Goal: Information Seeking & Learning: Learn about a topic

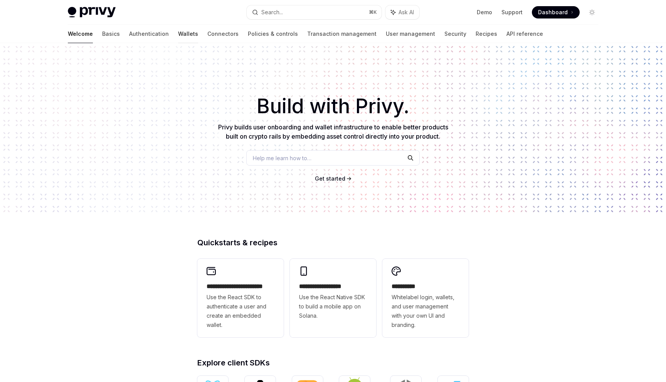
click at [178, 33] on link "Wallets" at bounding box center [188, 34] width 20 height 18
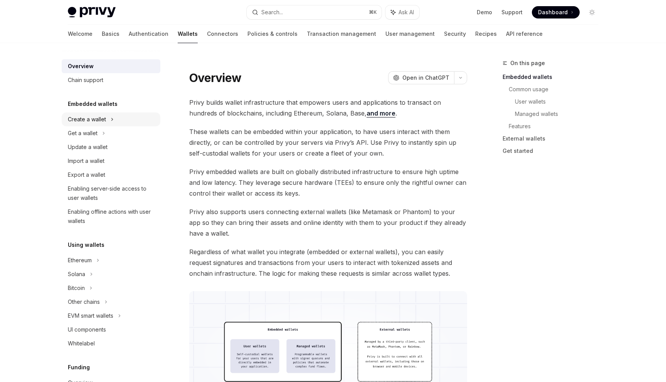
click at [105, 117] on div "Create a wallet" at bounding box center [87, 119] width 38 height 9
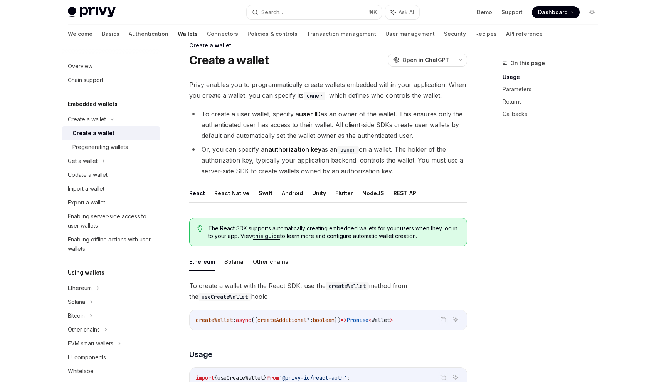
scroll to position [21, 0]
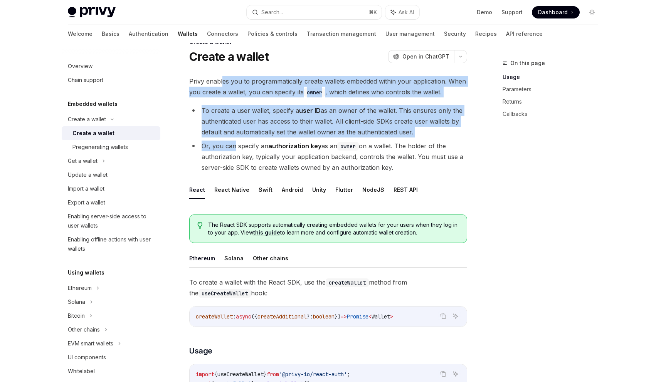
drag, startPoint x: 222, startPoint y: 77, endPoint x: 233, endPoint y: 143, distance: 66.4
click at [233, 143] on li "Or, you can specify an authorization key as an owner on a wallet. The holder of…" at bounding box center [328, 157] width 278 height 32
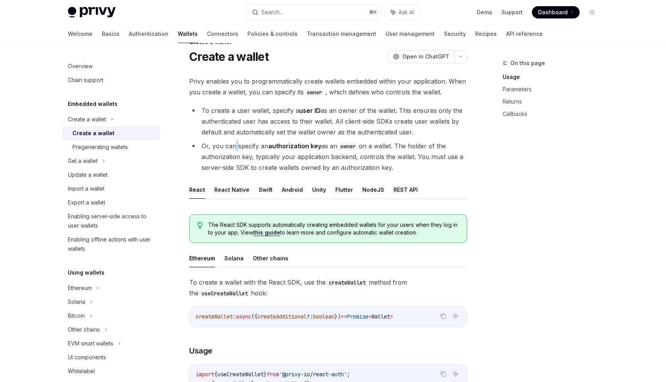
click at [233, 143] on li "Or, you can specify an authorization key as an owner on a wallet. The holder of…" at bounding box center [328, 157] width 278 height 32
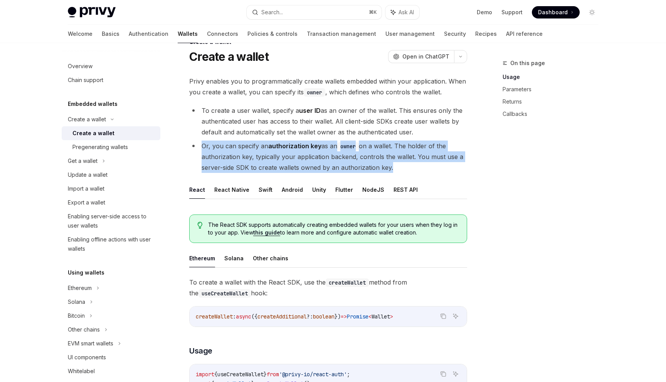
click at [233, 143] on li "Or, you can specify an authorization key as an owner on a wallet. The holder of…" at bounding box center [328, 157] width 278 height 32
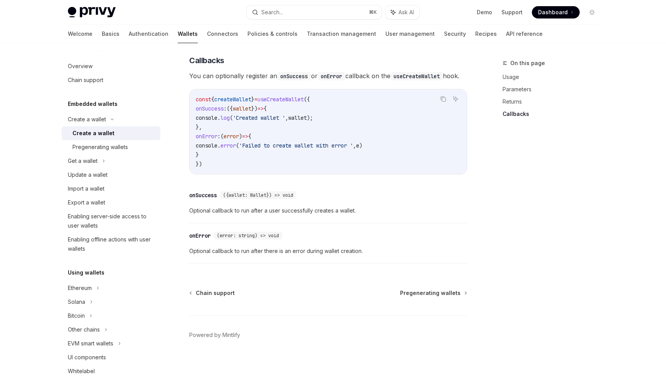
scroll to position [540, 0]
click at [104, 149] on div "Pregenerating wallets" at bounding box center [99, 147] width 55 height 9
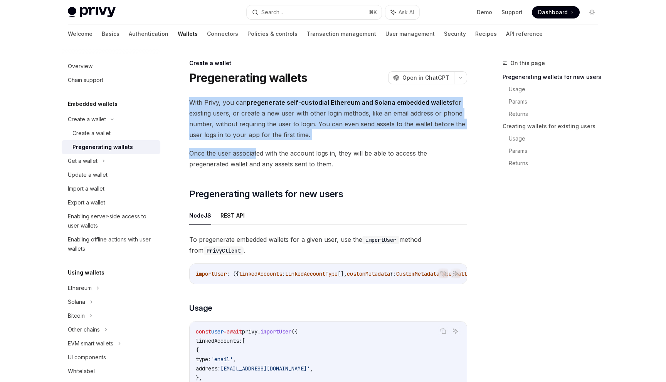
drag, startPoint x: 187, startPoint y: 102, endPoint x: 257, endPoint y: 156, distance: 88.4
click at [257, 156] on span "Once the user associated with the account logs in, they will be able to access …" at bounding box center [328, 159] width 278 height 22
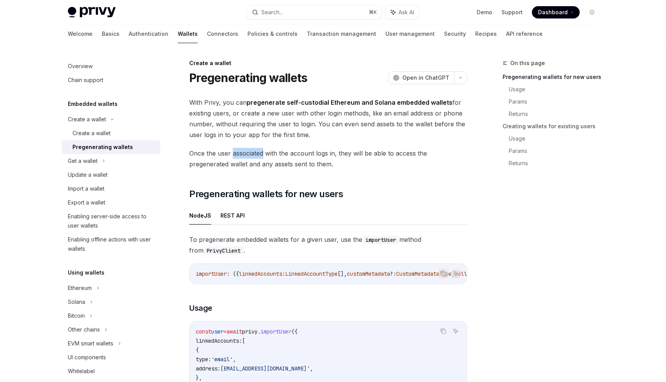
click at [257, 156] on span "Once the user associated with the account logs in, they will be able to access …" at bounding box center [328, 159] width 278 height 22
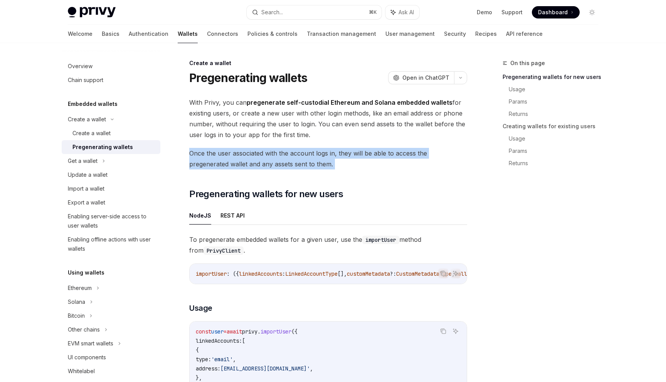
click at [257, 156] on span "Once the user associated with the account logs in, they will be able to access …" at bounding box center [328, 159] width 278 height 22
click at [110, 131] on div "Create a wallet" at bounding box center [91, 133] width 38 height 9
type textarea "*"
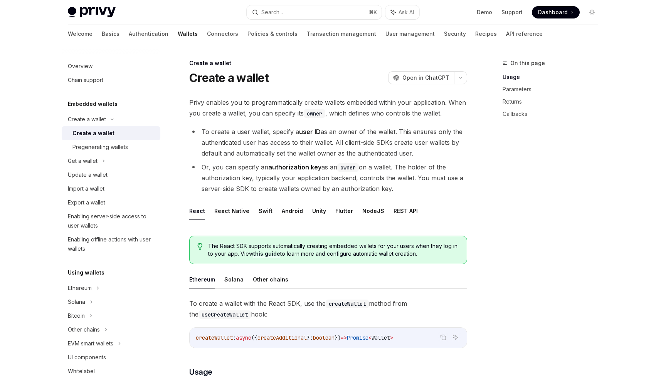
click at [389, 147] on li "To create a user wallet, specify a user ID as an owner of the wallet. This ensu…" at bounding box center [328, 142] width 278 height 32
click at [289, 11] on button "Search... ⌘ K" at bounding box center [314, 12] width 135 height 14
click at [310, 16] on button "Search... ⌘ K" at bounding box center [314, 12] width 135 height 14
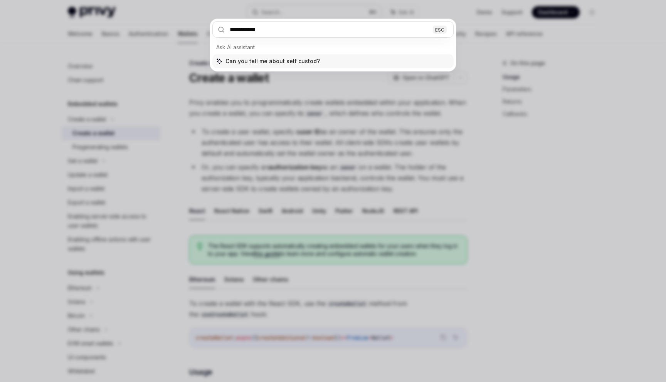
type input "**********"
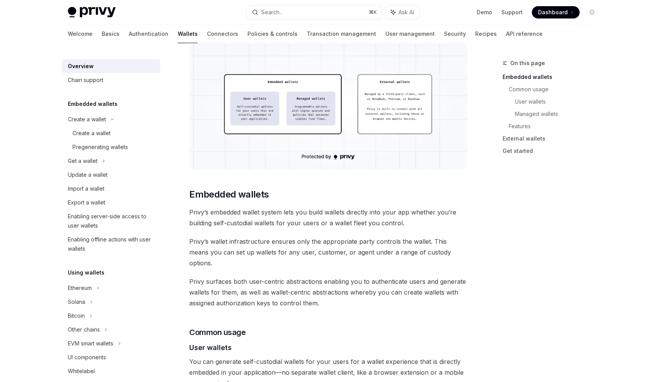
scroll to position [249, 0]
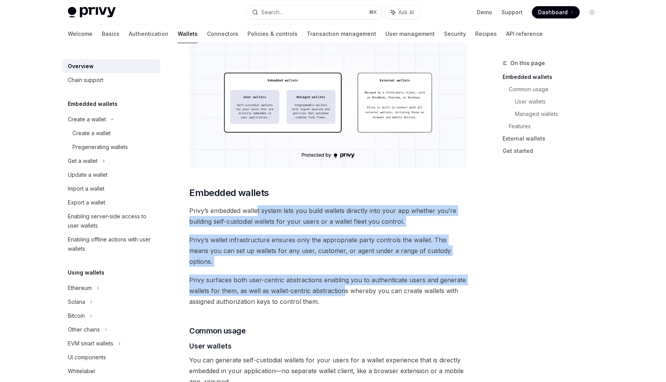
drag, startPoint x: 259, startPoint y: 212, endPoint x: 343, endPoint y: 285, distance: 111.2
click at [343, 285] on span "Privy surfaces both user-centric abstractions enabling you to authenticate user…" at bounding box center [328, 291] width 278 height 32
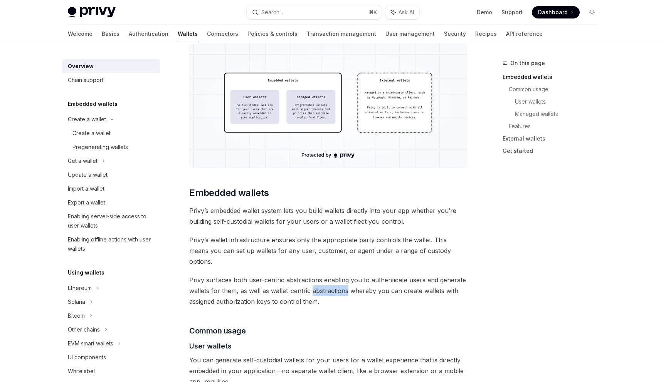
click at [343, 285] on span "Privy surfaces both user-centric abstractions enabling you to authenticate user…" at bounding box center [328, 291] width 278 height 32
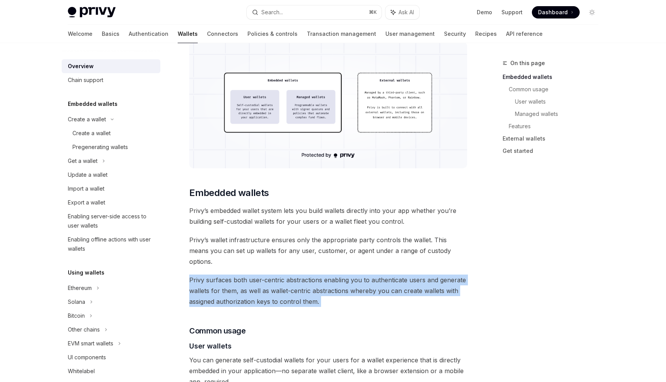
click at [343, 285] on span "Privy surfaces both user-centric abstractions enabling you to authenticate user…" at bounding box center [328, 291] width 278 height 32
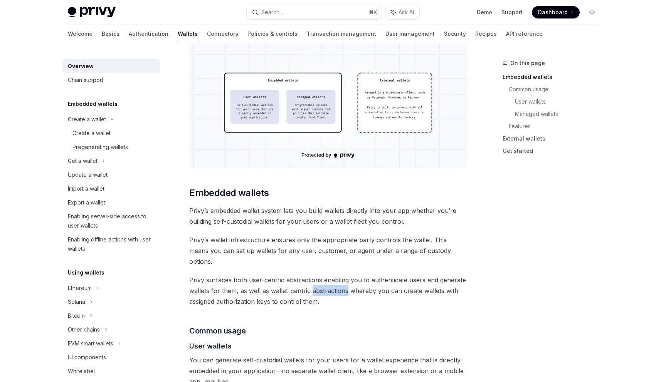
click at [343, 285] on span "Privy surfaces both user-centric abstractions enabling you to authenticate user…" at bounding box center [328, 291] width 278 height 32
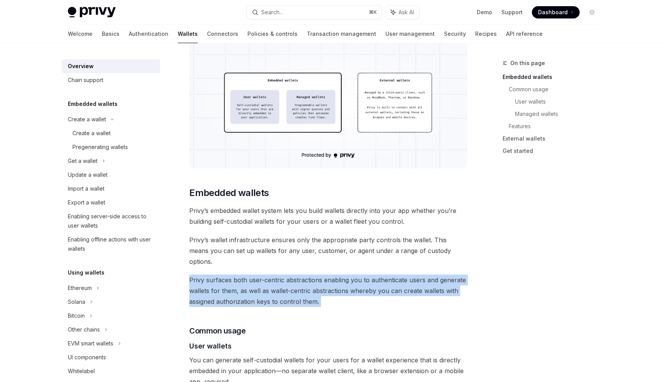
click at [343, 285] on span "Privy surfaces both user-centric abstractions enabling you to authenticate user…" at bounding box center [328, 291] width 278 height 32
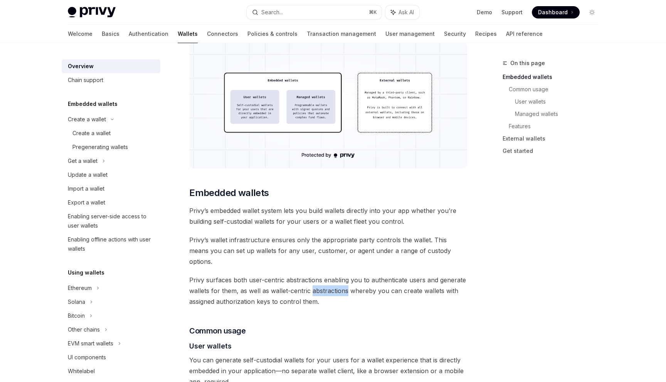
click at [343, 285] on span "Privy surfaces both user-centric abstractions enabling you to authenticate user…" at bounding box center [328, 291] width 278 height 32
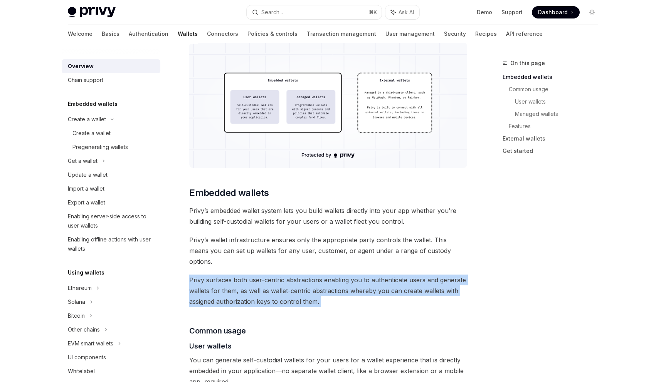
click at [343, 285] on span "Privy surfaces both user-centric abstractions enabling you to authenticate user…" at bounding box center [328, 291] width 278 height 32
click at [339, 280] on span "Privy surfaces both user-centric abstractions enabling you to authenticate user…" at bounding box center [328, 291] width 278 height 32
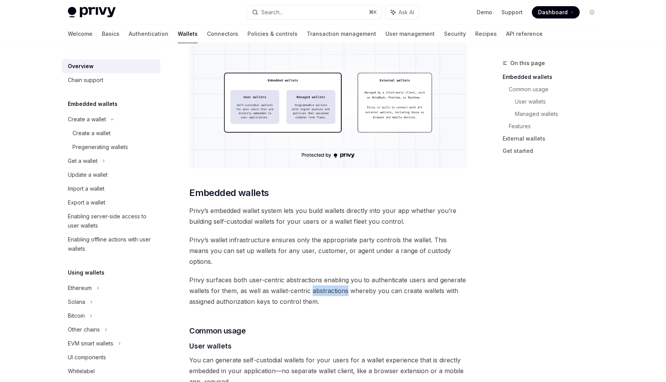
click at [339, 280] on span "Privy surfaces both user-centric abstractions enabling you to authenticate user…" at bounding box center [328, 291] width 278 height 32
click at [288, 243] on span "Privy’s wallet infrastructure ensures only the appropriate party controls the w…" at bounding box center [328, 251] width 278 height 32
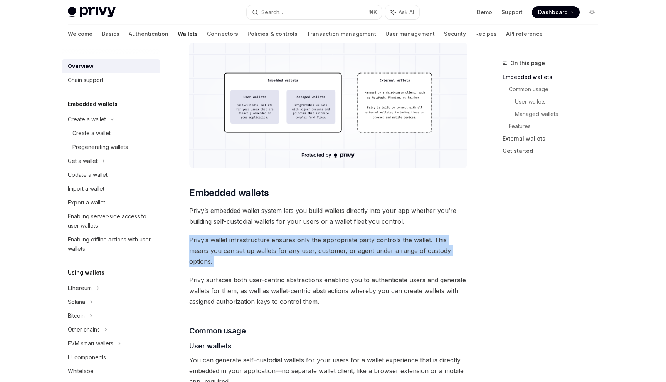
click at [288, 243] on span "Privy’s wallet infrastructure ensures only the appropriate party controls the w…" at bounding box center [328, 251] width 278 height 32
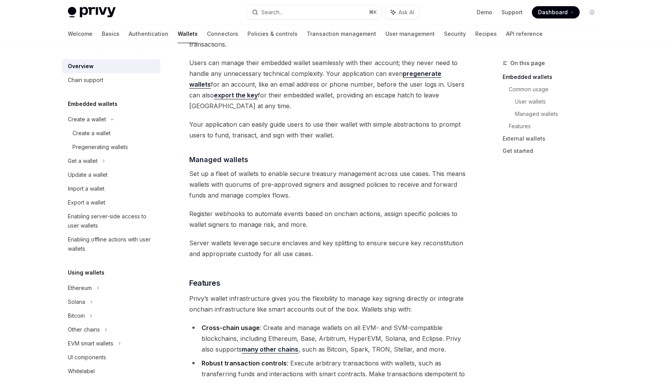
scroll to position [1152, 0]
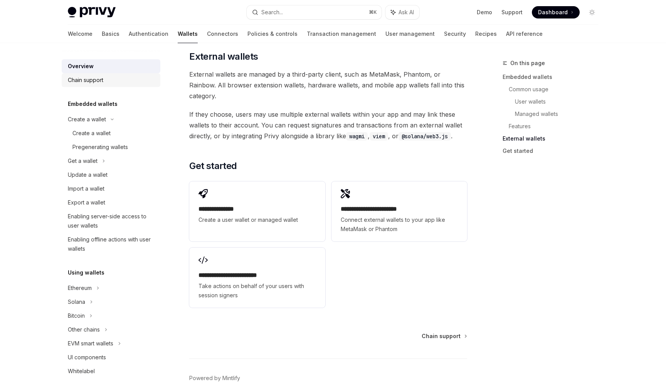
click at [97, 77] on div "Chain support" at bounding box center [85, 80] width 35 height 9
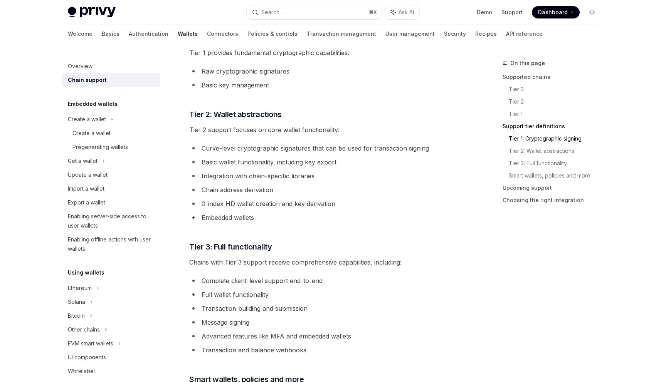
scroll to position [456, 0]
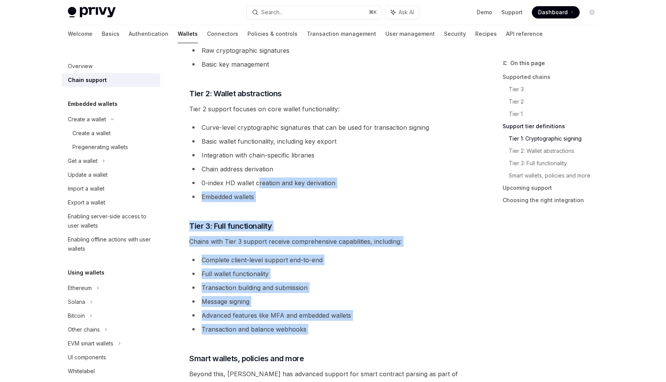
drag, startPoint x: 260, startPoint y: 182, endPoint x: 282, endPoint y: 341, distance: 160.3
click at [282, 341] on div "**********" at bounding box center [328, 187] width 278 height 1092
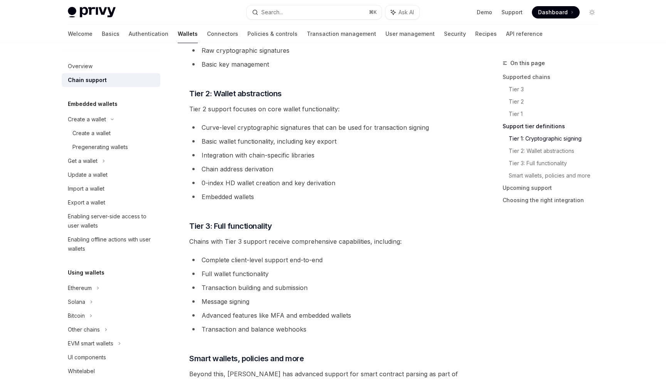
click at [282, 341] on div "**********" at bounding box center [328, 187] width 278 height 1092
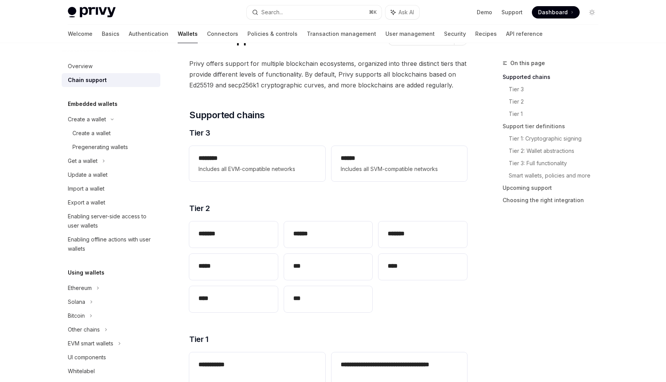
scroll to position [57, 0]
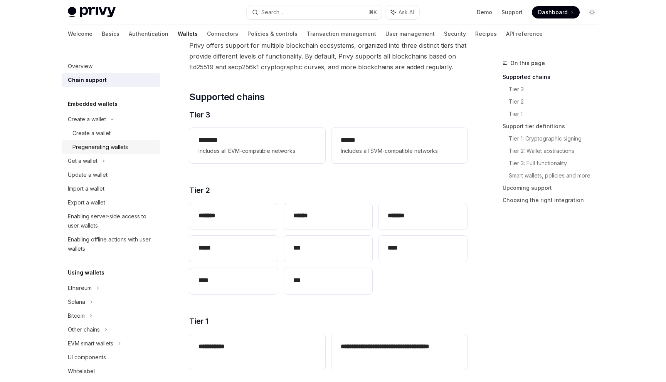
click at [104, 154] on link "Pregenerating wallets" at bounding box center [111, 147] width 99 height 14
type textarea "*"
